Goal: Complete application form

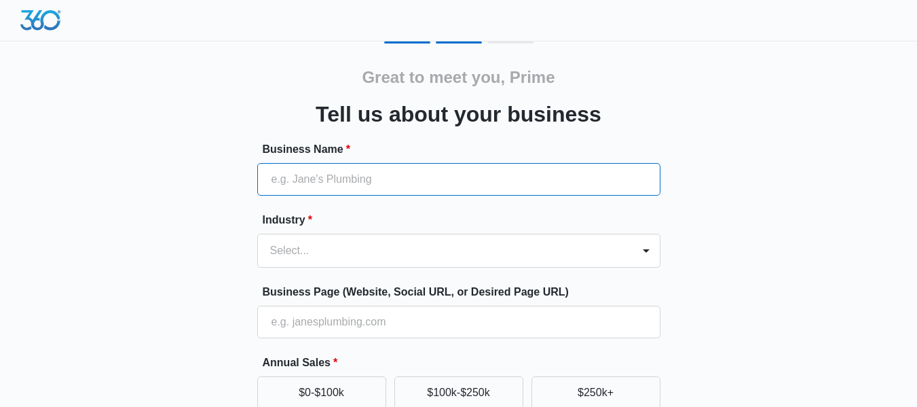
click at [409, 180] on input "Business Name *" at bounding box center [458, 179] width 403 height 33
type input "Prime Aesthetics"
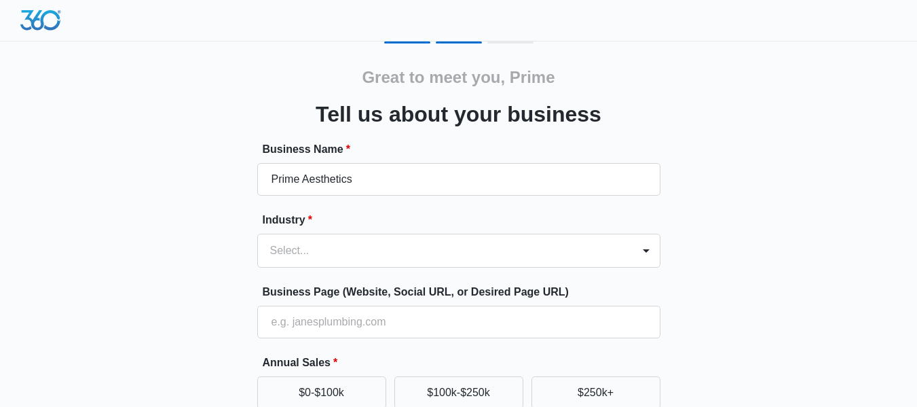
type input "0441732450200"
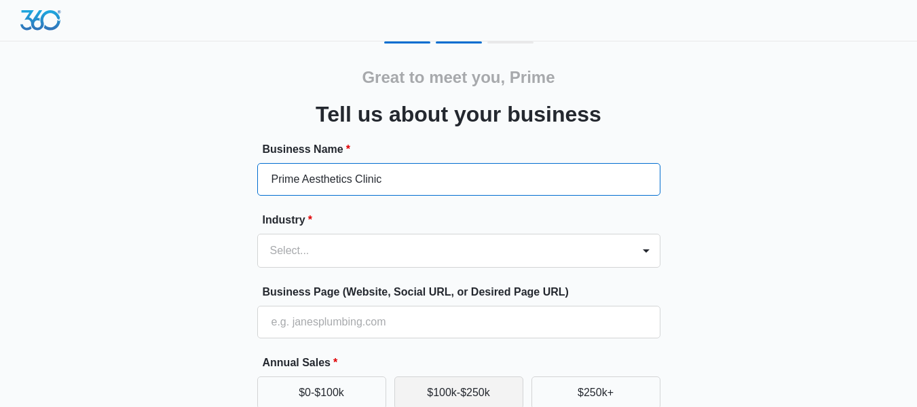
type input "Prime Aesthetics Clinic"
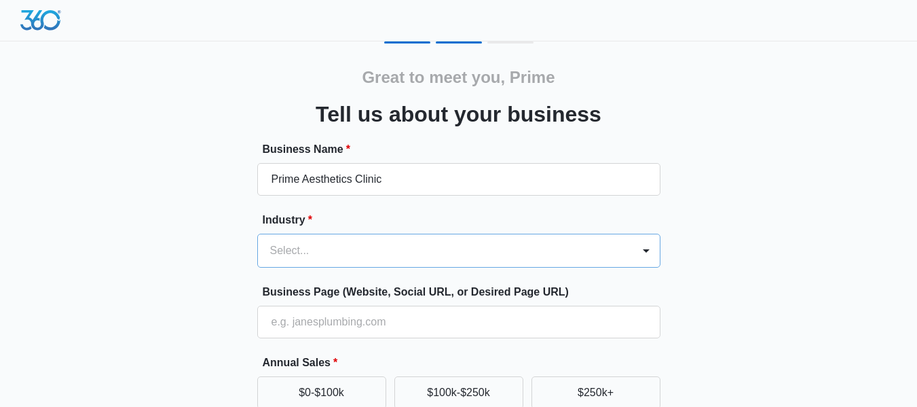
click at [375, 252] on div "Select..." at bounding box center [445, 250] width 375 height 33
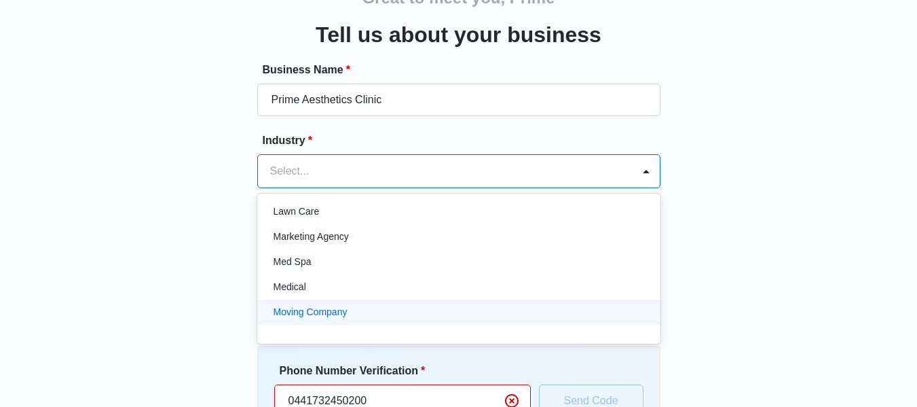
scroll to position [686, 0]
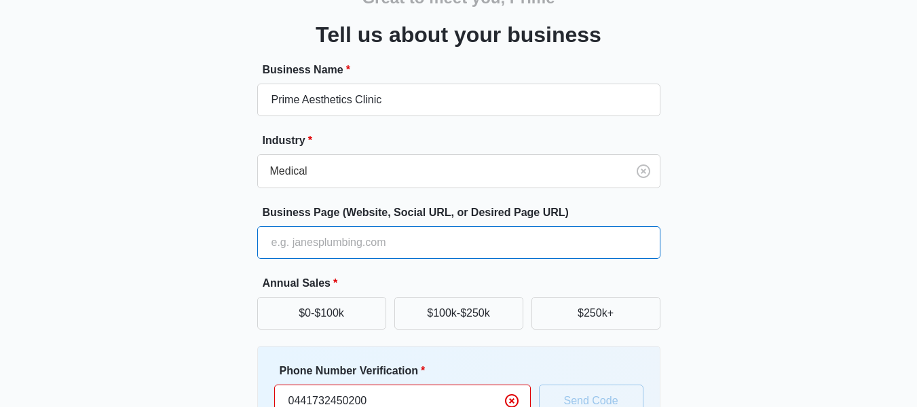
click at [387, 246] on input "Business Page (Website, Social URL, or Desired Page URL)" at bounding box center [458, 242] width 403 height 33
type input "[URL][DOMAIN_NAME]"
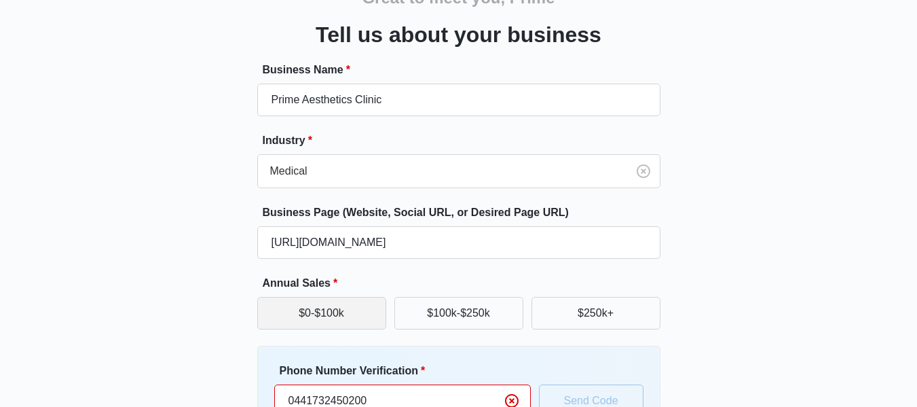
click at [370, 315] on button "$0-$100k" at bounding box center [321, 313] width 129 height 33
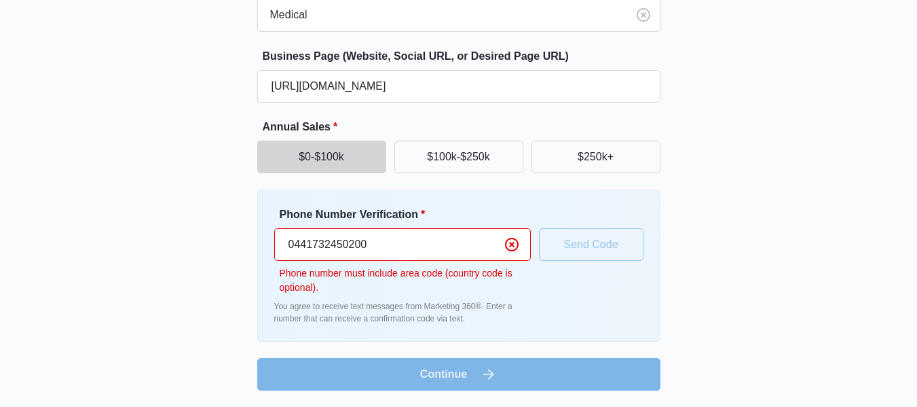
click at [296, 246] on input "0441732450200" at bounding box center [402, 244] width 257 height 33
type input "441732450200"
click at [750, 280] on div "Great to meet you, Prime Tell us about your business Business Name * Prime Aest…" at bounding box center [459, 98] width 815 height 584
